Goal: Task Accomplishment & Management: Complete application form

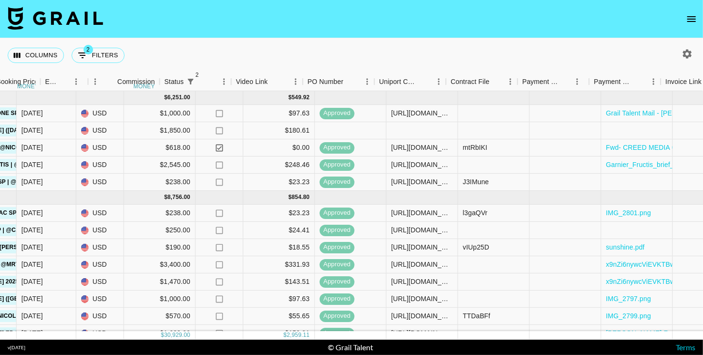
scroll to position [0, 738]
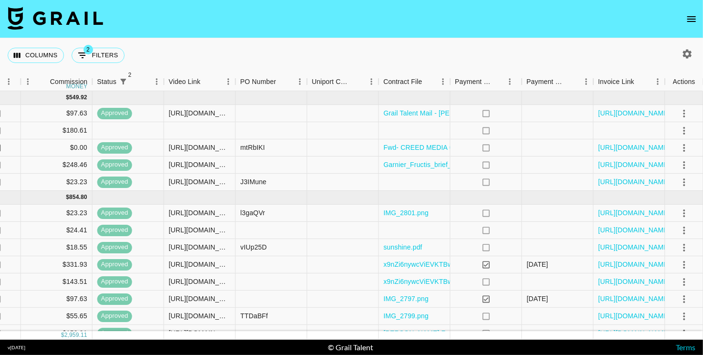
click at [687, 17] on icon "open drawer" at bounding box center [691, 19] width 9 height 6
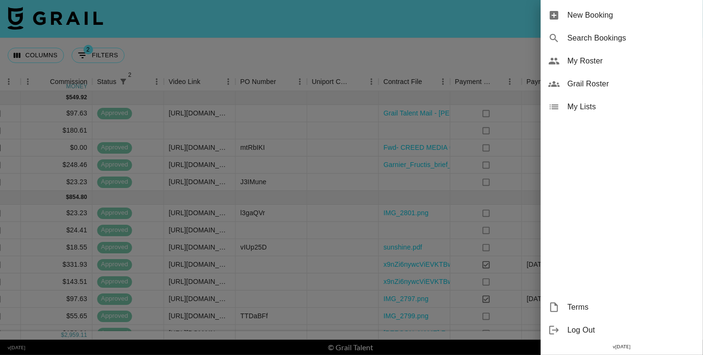
click at [471, 224] on div at bounding box center [351, 177] width 703 height 355
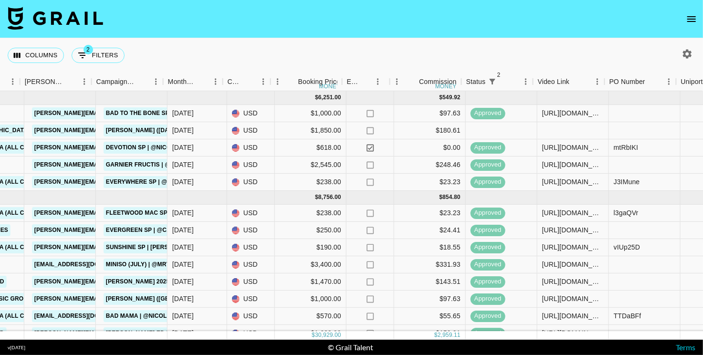
scroll to position [0, 364]
click at [690, 18] on icon "open drawer" at bounding box center [691, 18] width 11 height 11
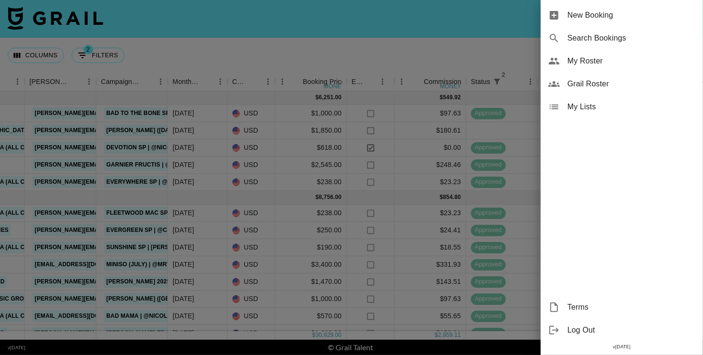
click at [571, 13] on span "New Booking" at bounding box center [632, 15] width 128 height 11
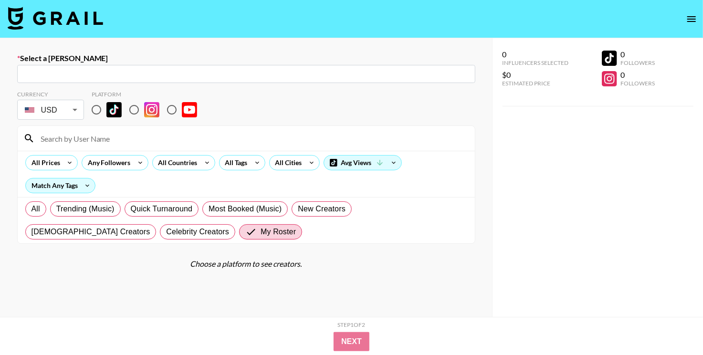
click at [351, 79] on input "text" at bounding box center [246, 74] width 447 height 11
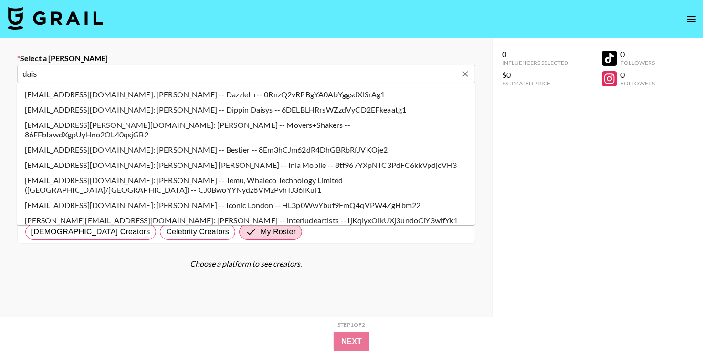
type input "[EMAIL_ADDRESS][DOMAIN_NAME]: [PERSON_NAME] -- MINISO -- yhWN2iMuDZQkk4Xza0L7ye…"
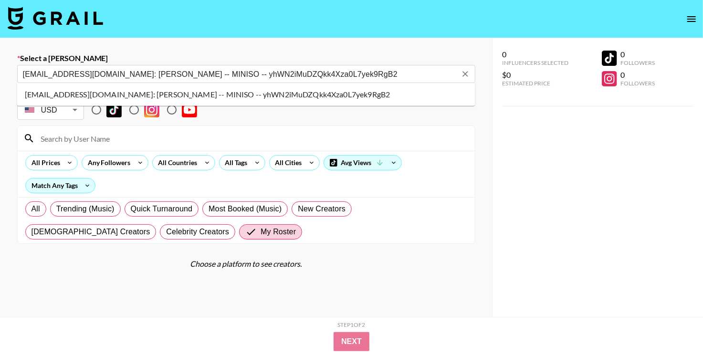
click at [126, 96] on li "[EMAIL_ADDRESS][DOMAIN_NAME]: [PERSON_NAME] -- MINISO -- yhWN2iMuDZQkk4Xza0L7ye…" at bounding box center [246, 94] width 458 height 15
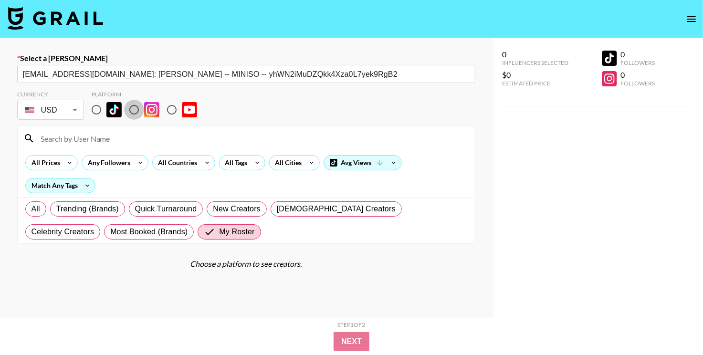
click at [134, 108] on input "radio" at bounding box center [134, 110] width 20 height 20
radio input "true"
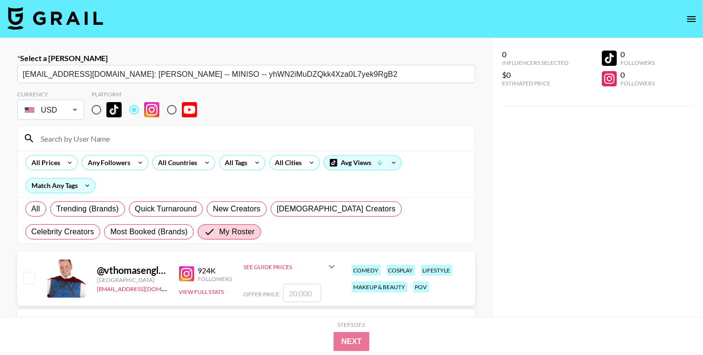
click at [313, 295] on input "number" at bounding box center [302, 293] width 38 height 18
checkbox input "true"
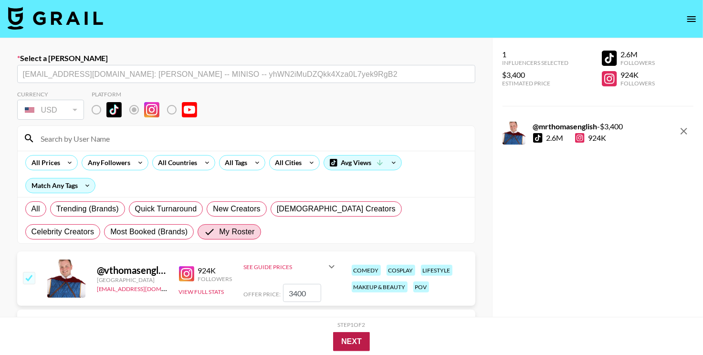
type input "3400"
click at [349, 339] on button "Next" at bounding box center [351, 341] width 37 height 19
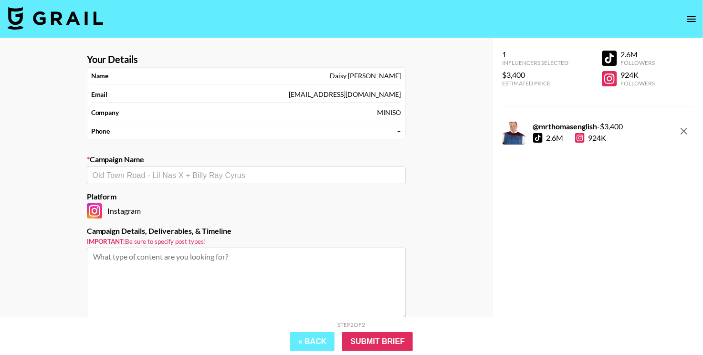
click at [258, 176] on input "text" at bounding box center [246, 175] width 307 height 11
click at [244, 193] on li "Miniso (July) | @mrthomasenglish" at bounding box center [246, 194] width 319 height 15
type input "Miniso (July) | @mrthomasenglish"
type textarea "Instagram -- Instagram -- Instagram -- Instagram -- Instagram -- Instagram -- I…"
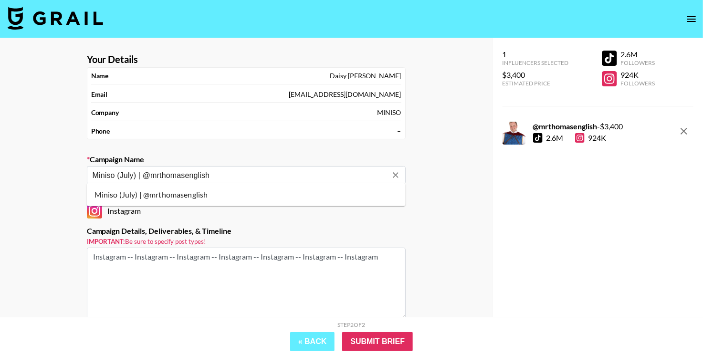
click at [124, 174] on input "Miniso (July) | @mrthomasenglish" at bounding box center [240, 175] width 295 height 11
type textarea "July"
click at [124, 174] on input "Miniso (July) | @mrthomasenglish" at bounding box center [240, 175] width 295 height 11
click at [156, 192] on li "Add New Campaign: "Miniso (August) | @mrthomasenglish"" at bounding box center [246, 194] width 319 height 15
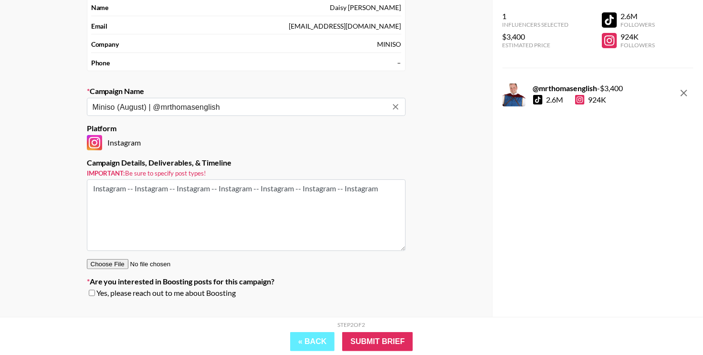
scroll to position [85, 0]
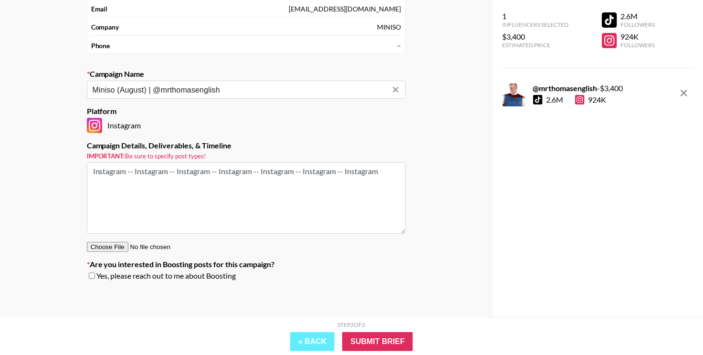
type input "Miniso (August) | @mrthomasenglish"
click at [205, 274] on span "Yes, please reach out to me about Boosting" at bounding box center [166, 276] width 140 height 10
click at [155, 277] on span "Yes, please reach out to me about Boosting" at bounding box center [166, 276] width 140 height 10
click at [89, 274] on input "checkbox" at bounding box center [92, 276] width 6 height 7
checkbox input "true"
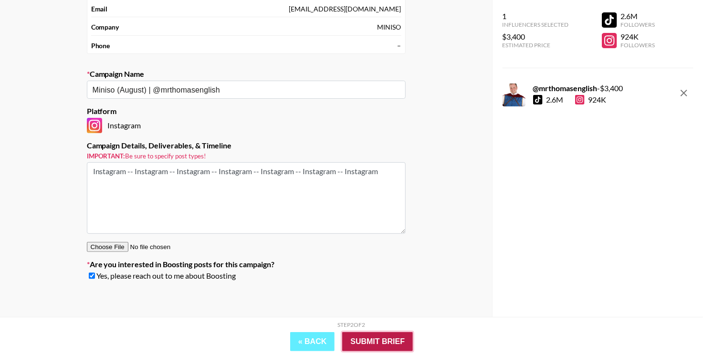
click at [362, 342] on input "Submit Brief" at bounding box center [377, 341] width 71 height 19
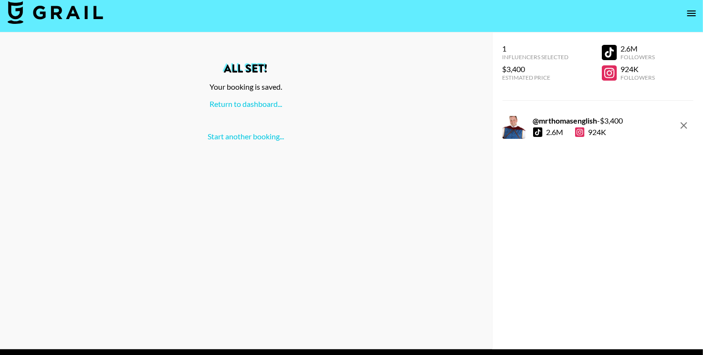
scroll to position [0, 0]
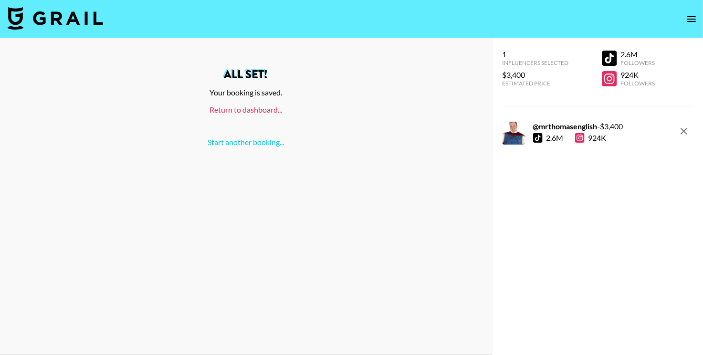
click at [250, 108] on link "Return to dashboard..." at bounding box center [246, 109] width 73 height 9
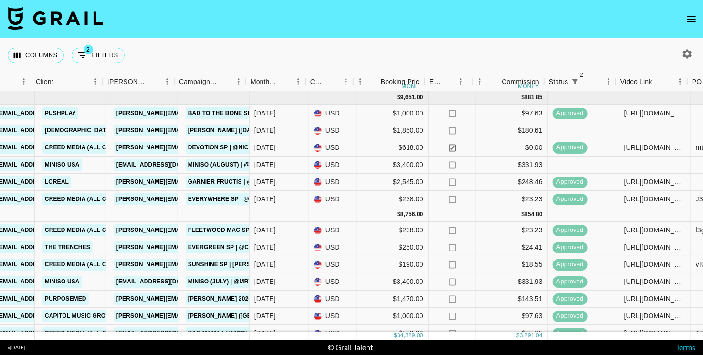
scroll to position [0, 308]
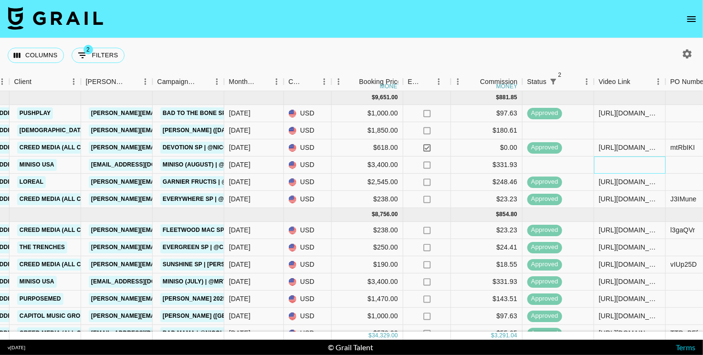
click at [611, 160] on div at bounding box center [630, 165] width 72 height 17
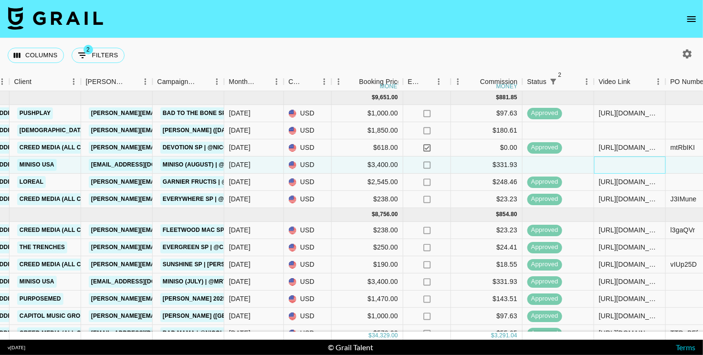
click at [611, 160] on div at bounding box center [630, 165] width 72 height 17
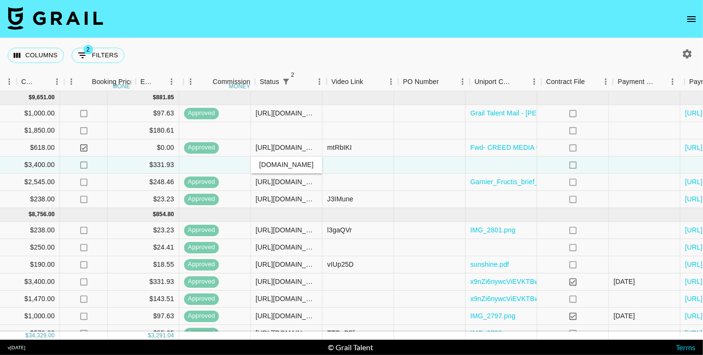
scroll to position [0, 738]
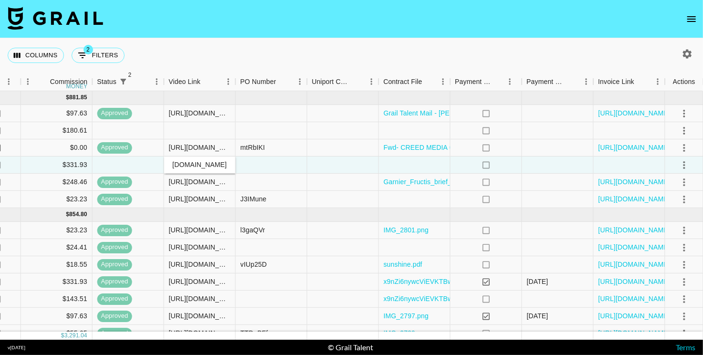
type input "https://www.instagram.com/reel/DNlndkaS52v/?hl=en"
click at [685, 166] on icon "select merge strategy" at bounding box center [684, 164] width 11 height 11
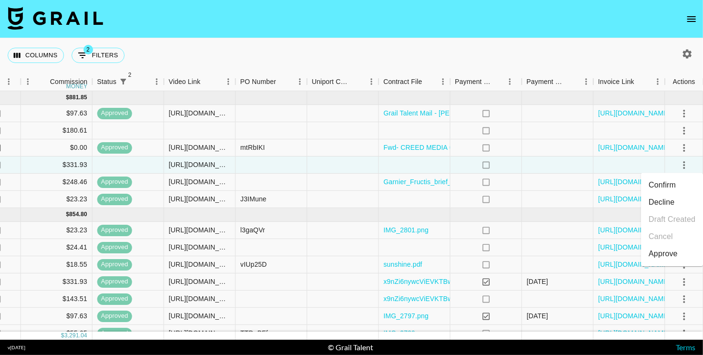
click at [666, 249] on div "Approve" at bounding box center [663, 253] width 29 height 11
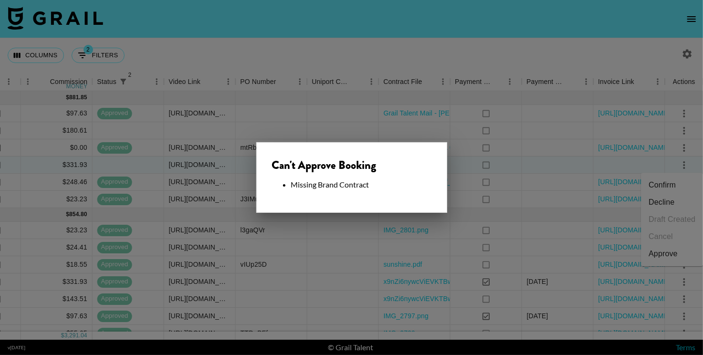
click at [483, 180] on div at bounding box center [351, 177] width 703 height 355
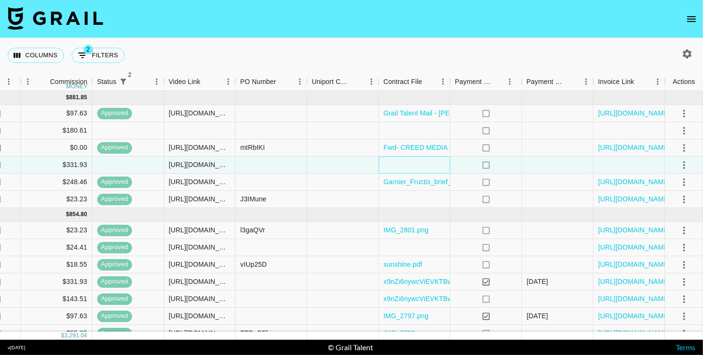
click at [439, 164] on div at bounding box center [415, 165] width 72 height 17
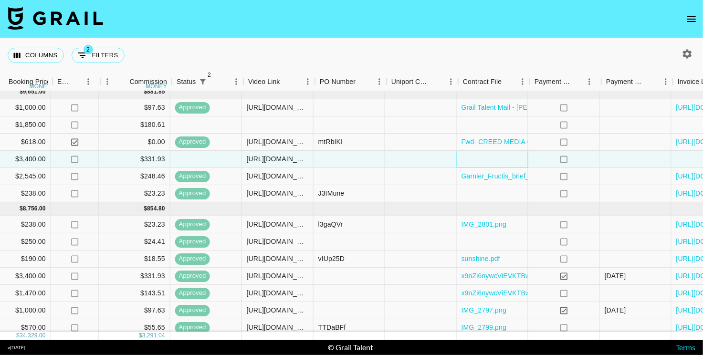
scroll to position [6, 659]
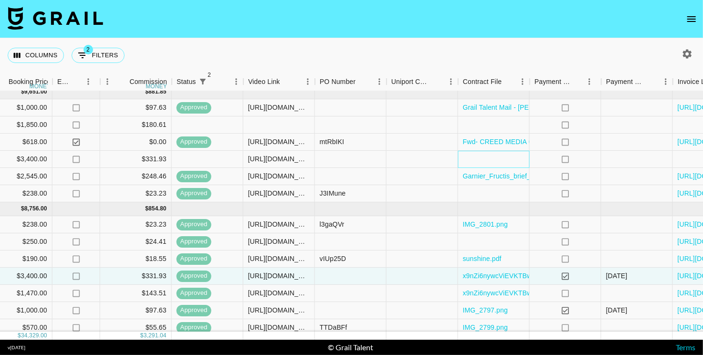
click at [487, 156] on div at bounding box center [494, 159] width 72 height 17
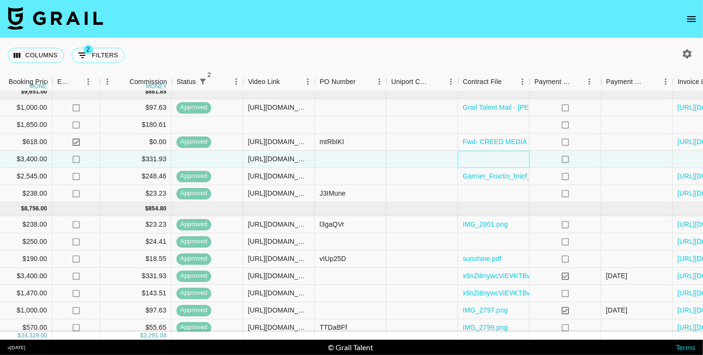
click at [487, 156] on div at bounding box center [494, 159] width 72 height 17
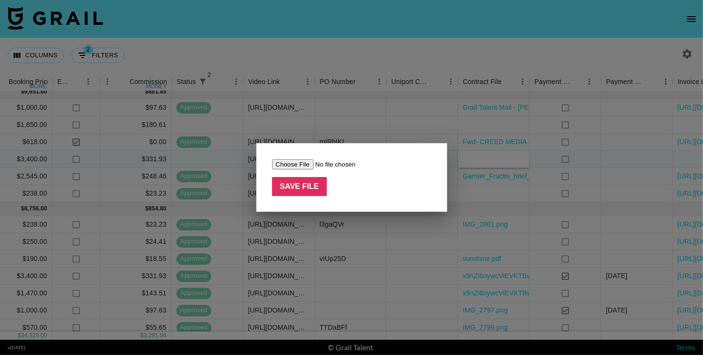
click at [285, 164] on input "file" at bounding box center [332, 164] width 121 height 10
type input "C:\fakepath\x9nZi6nywcViEVKTBwj24q8asSl11753053458800x9nZi6nywcViEVKTBwj24q8asS…"
click at [319, 189] on input "Save File" at bounding box center [299, 186] width 55 height 19
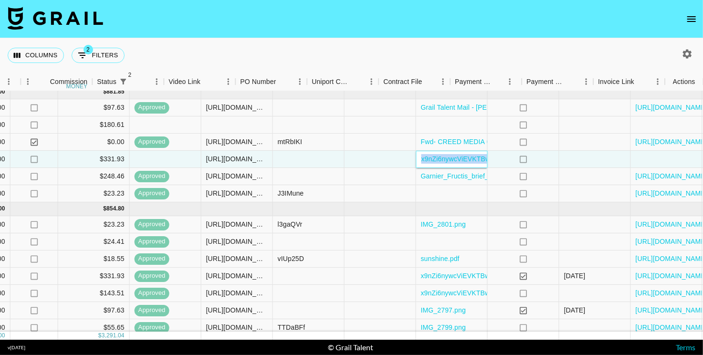
scroll to position [6, 738]
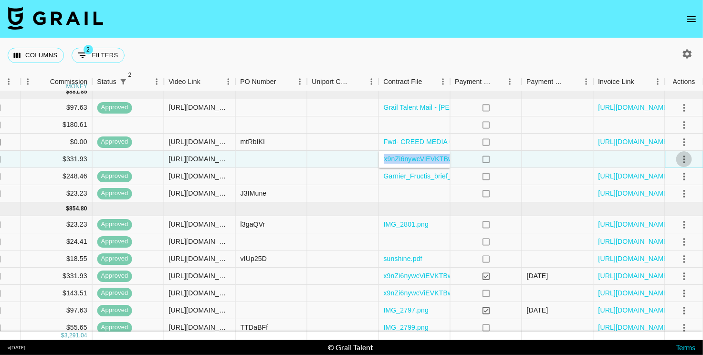
type textarea "x9nZi6nywcViEVKTBwj24q8asSl11753053458800x9nZi6nywcViEVKTBwj24q8asSl11749768825…"
click at [684, 161] on icon "select merge strategy" at bounding box center [684, 159] width 11 height 11
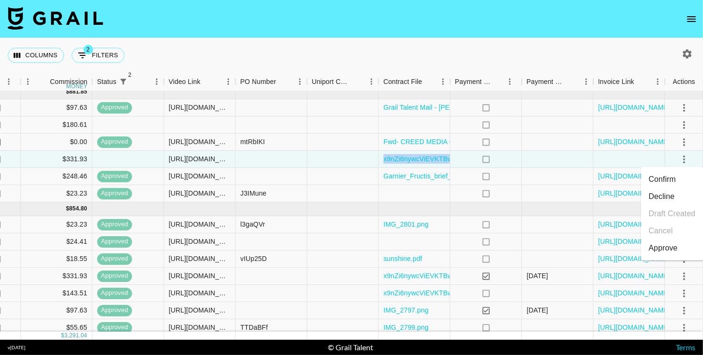
click at [676, 249] on div "Approve" at bounding box center [663, 247] width 29 height 11
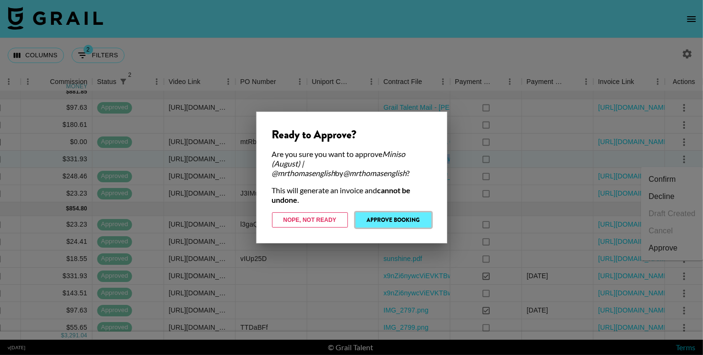
click at [404, 222] on button "Approve Booking" at bounding box center [394, 219] width 76 height 15
